Goal: Task Accomplishment & Management: Manage account settings

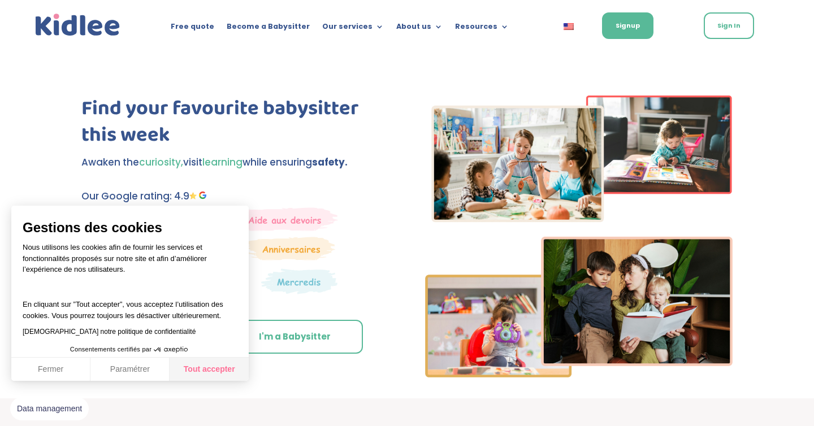
click at [224, 363] on button "Tout accepter" at bounding box center [209, 370] width 79 height 24
checkbox input "true"
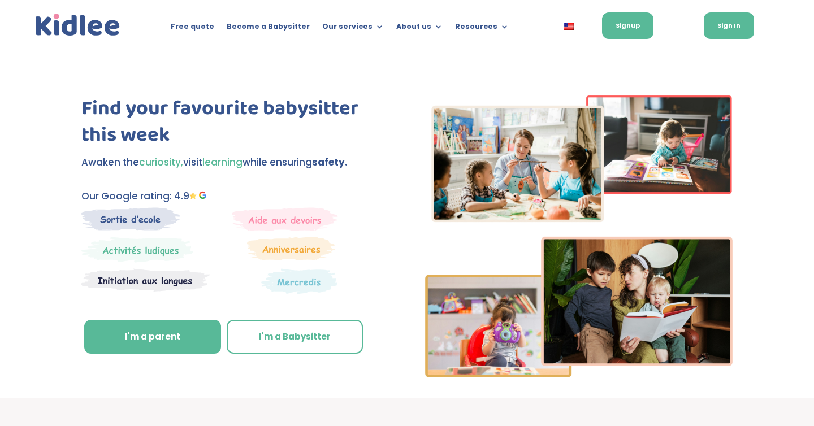
click at [737, 29] on link "Sign In" at bounding box center [729, 25] width 50 height 27
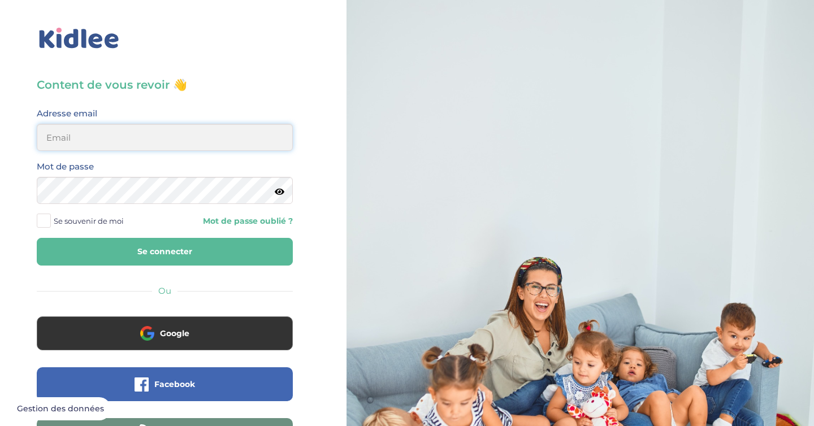
click at [156, 148] on input "email" at bounding box center [165, 137] width 256 height 27
type input "amalcallies@gmail.com"
click at [102, 220] on span "Se souvenir de moi" at bounding box center [89, 221] width 70 height 15
click at [0, 0] on input "Se souvenir de moi" at bounding box center [0, 0] width 0 height 0
click at [121, 249] on button "Se connecter" at bounding box center [165, 252] width 256 height 28
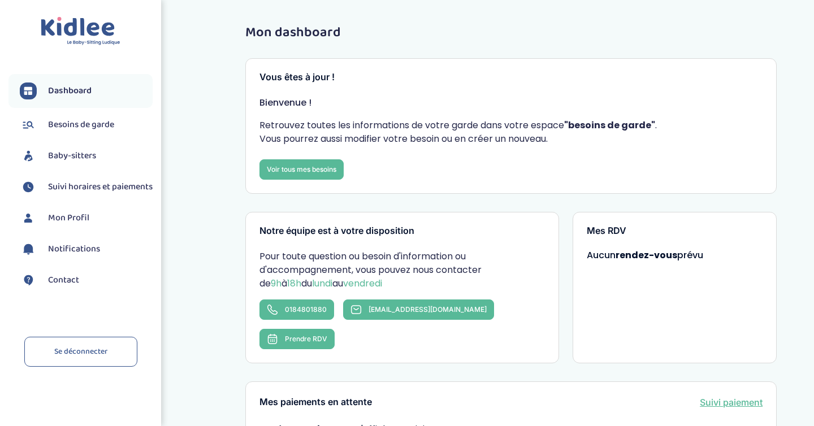
click at [70, 164] on link "Baby-sitters" at bounding box center [86, 156] width 133 height 17
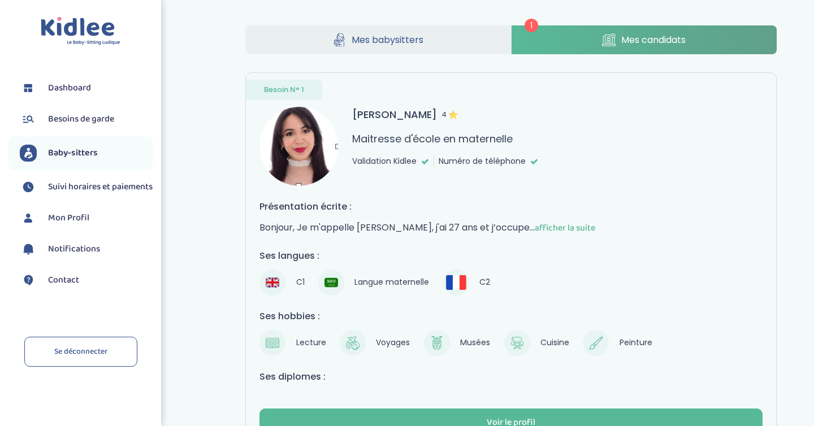
scroll to position [96, 0]
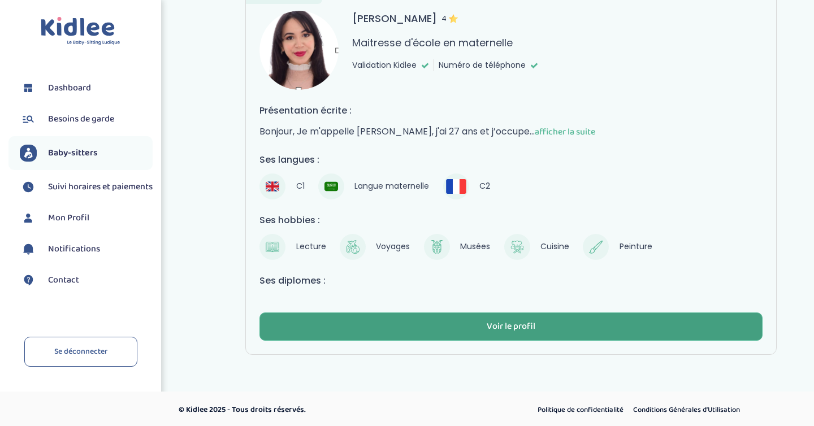
click at [499, 327] on div "Voir le profil" at bounding box center [511, 326] width 49 height 13
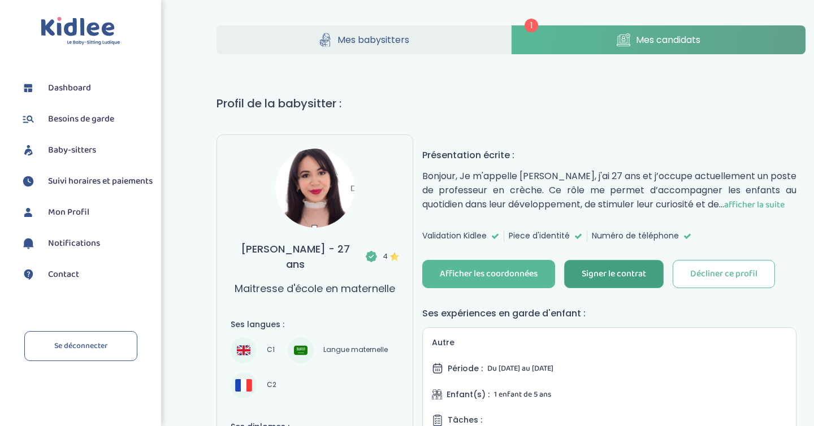
click at [630, 264] on button "Signer le contrat" at bounding box center [613, 274] width 99 height 28
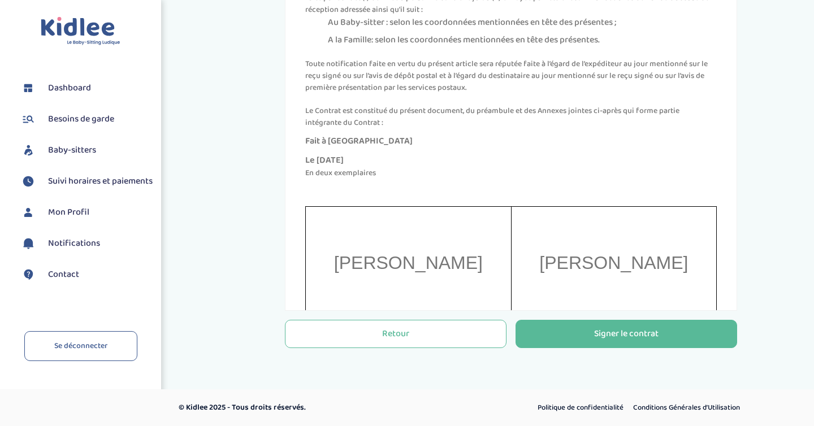
scroll to position [4753, 0]
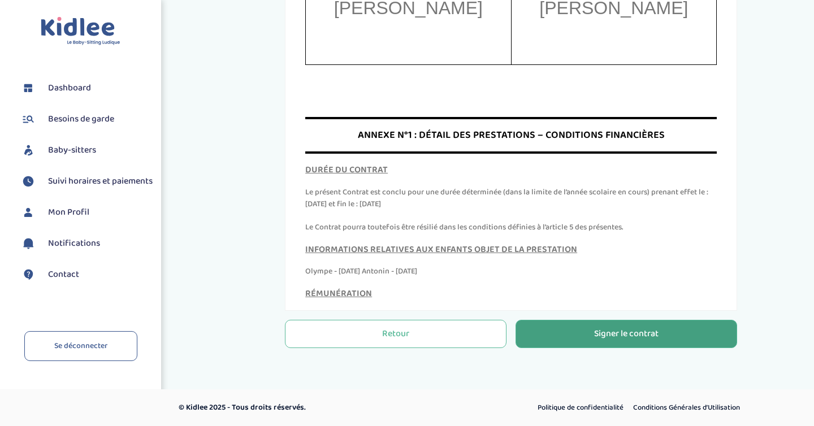
click at [605, 329] on div "Signer le contrat" at bounding box center [626, 334] width 64 height 13
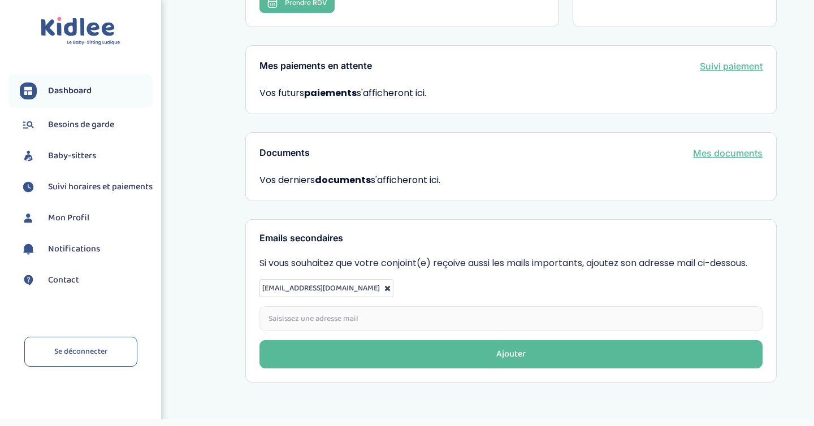
scroll to position [330, 0]
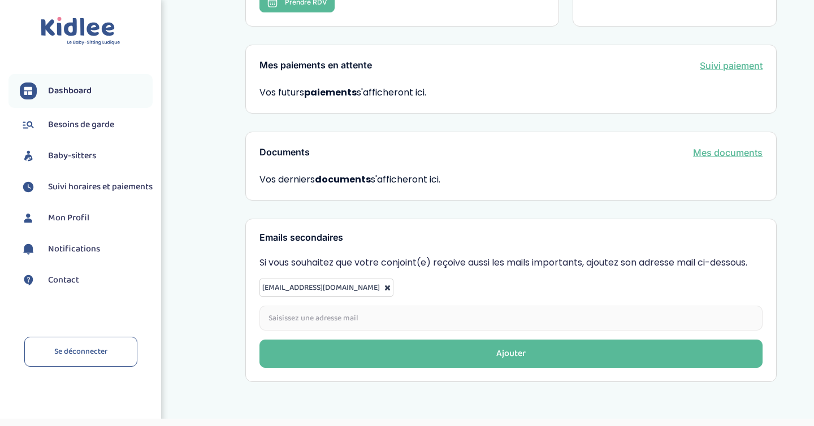
click at [81, 192] on span "Suivi horaires et paiements" at bounding box center [100, 187] width 105 height 14
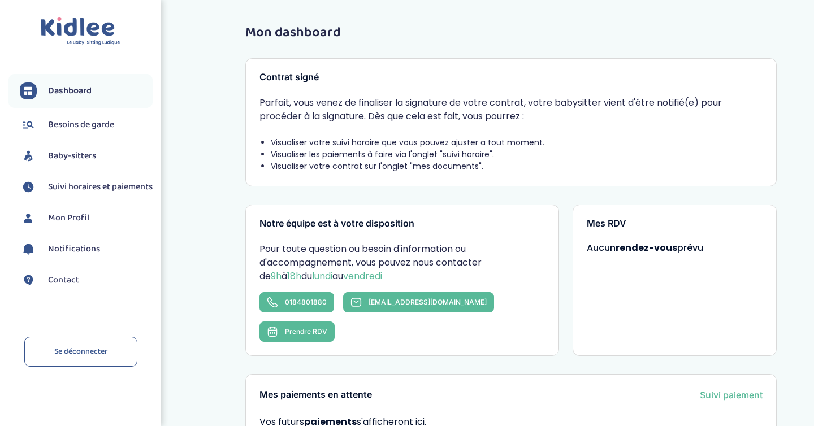
click at [76, 190] on span "Suivi horaires et paiements" at bounding box center [100, 187] width 105 height 14
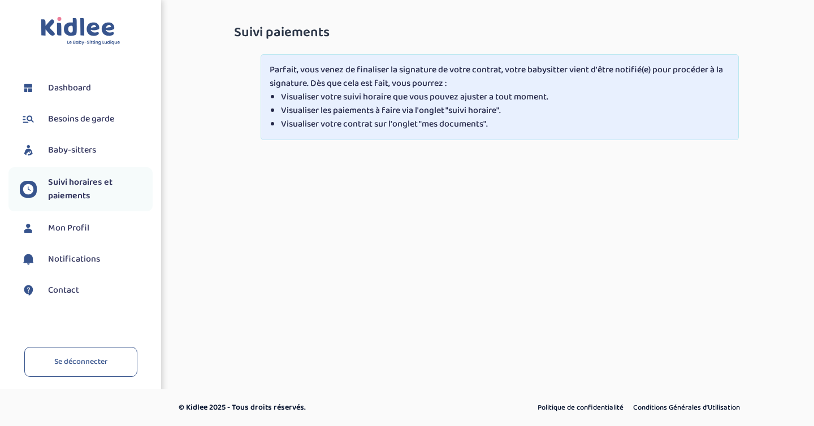
click at [94, 161] on li "Baby-sitters" at bounding box center [80, 150] width 144 height 28
click at [76, 139] on li "Baby-sitters" at bounding box center [80, 150] width 144 height 28
click at [75, 146] on span "Baby-sitters" at bounding box center [72, 151] width 48 height 14
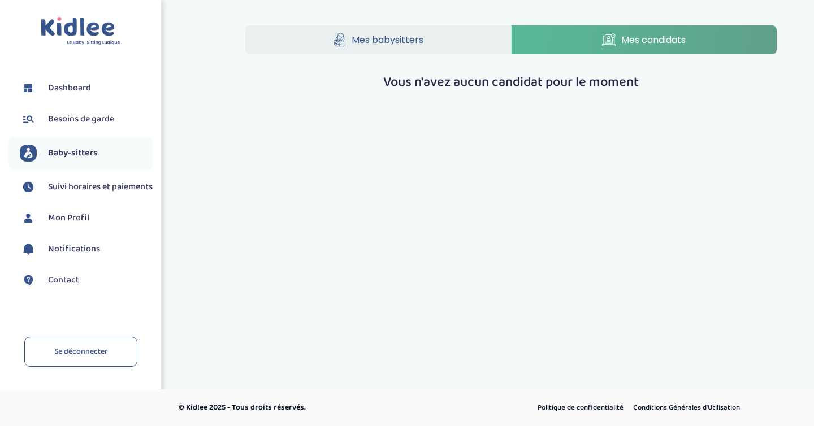
click at [97, 122] on span "Besoins de garde" at bounding box center [81, 119] width 66 height 14
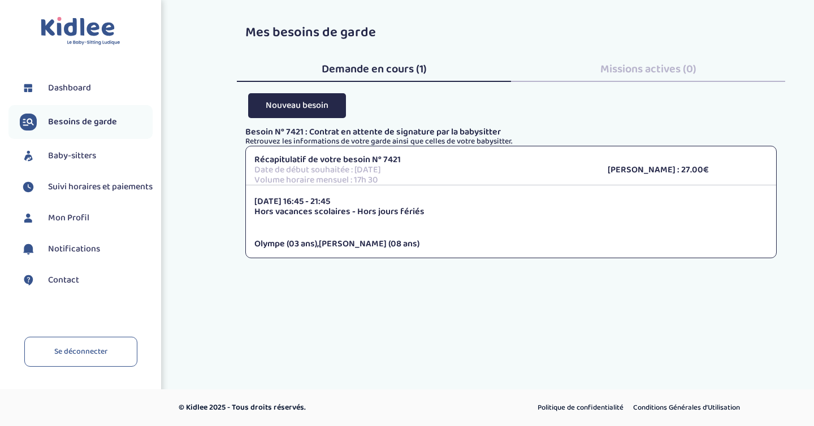
drag, startPoint x: 342, startPoint y: 197, endPoint x: 293, endPoint y: 200, distance: 48.7
click at [293, 200] on p "[DATE] 16:45 - 21:45" at bounding box center [510, 202] width 513 height 10
drag, startPoint x: 291, startPoint y: 201, endPoint x: 343, endPoint y: 201, distance: 51.4
click at [343, 201] on p "[DATE] 16:45 - 21:45" at bounding box center [510, 202] width 513 height 10
copy p "16:45 - 21:45"
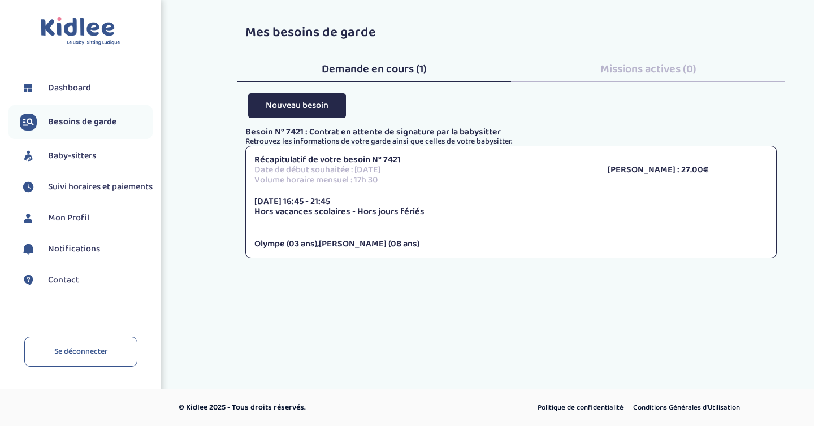
click at [446, 256] on div "Récapitulatif de votre besoin N° 7421 Date de début souhaitée : [DATE] Volume h…" at bounding box center [510, 202] width 531 height 112
click at [316, 250] on span "Olympe (03 ans)" at bounding box center [285, 244] width 63 height 14
click at [660, 75] on span "Missions actives (0)" at bounding box center [648, 69] width 96 height 18
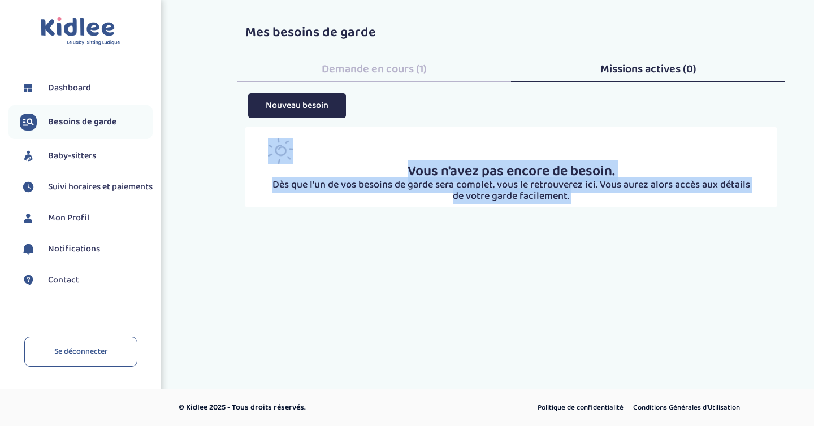
click at [339, 89] on div "Mes besoins de garde Demande en cours (1) Missions actives (0) Nouveau besoin" at bounding box center [511, 59] width 548 height 68
